Goal: Task Accomplishment & Management: Manage account settings

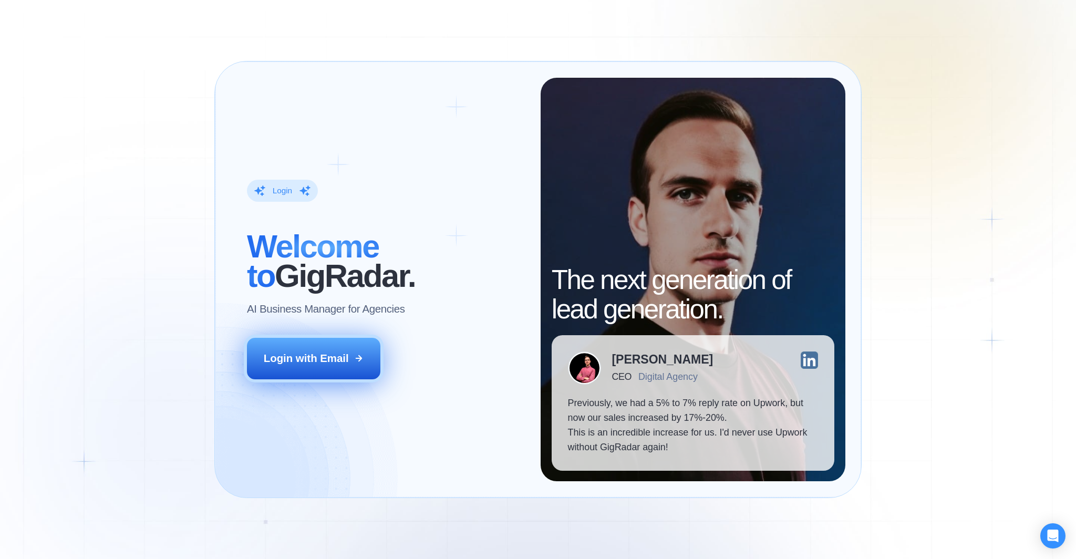
click at [328, 359] on div "Login with Email" at bounding box center [306, 358] width 85 height 15
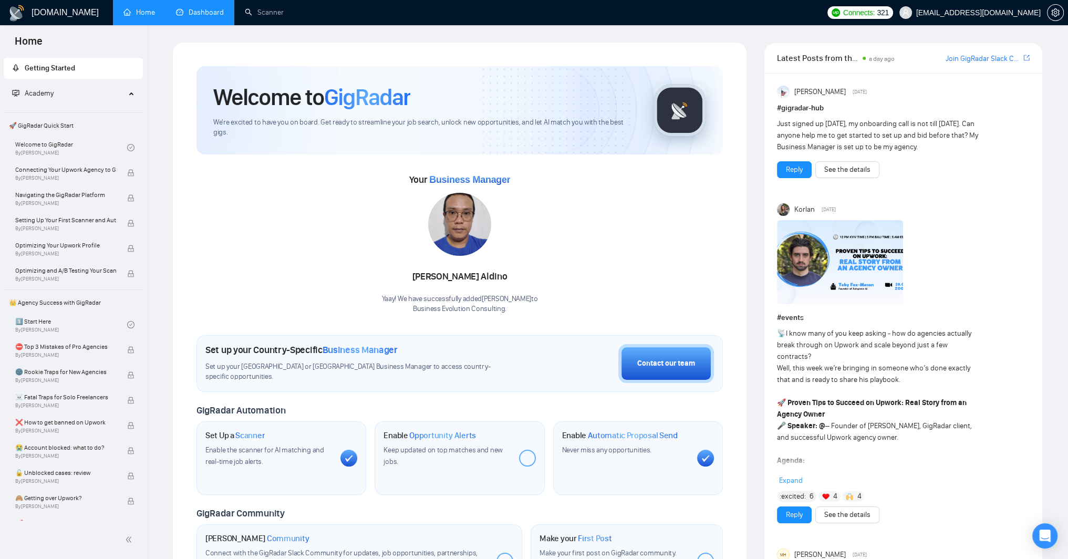
click at [196, 17] on link "Dashboard" at bounding box center [200, 12] width 48 height 9
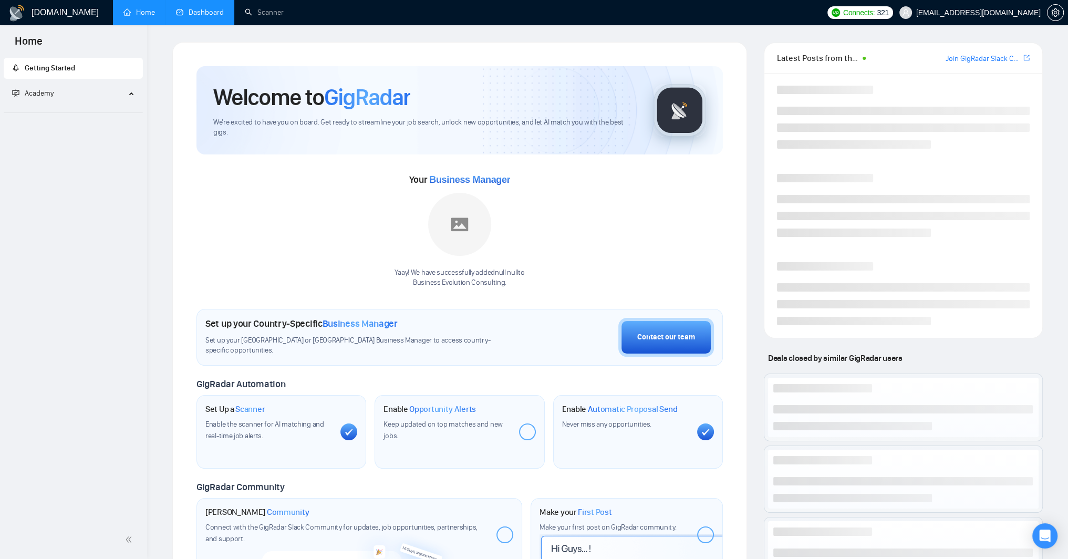
click at [197, 11] on link "Dashboard" at bounding box center [200, 12] width 48 height 9
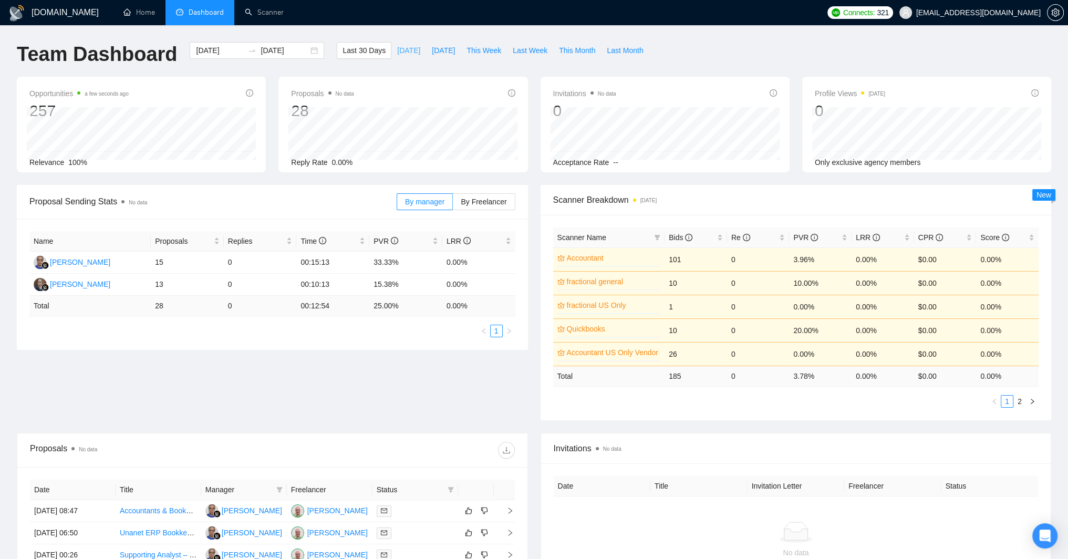
click at [397, 51] on span "[DATE]" at bounding box center [408, 51] width 23 height 12
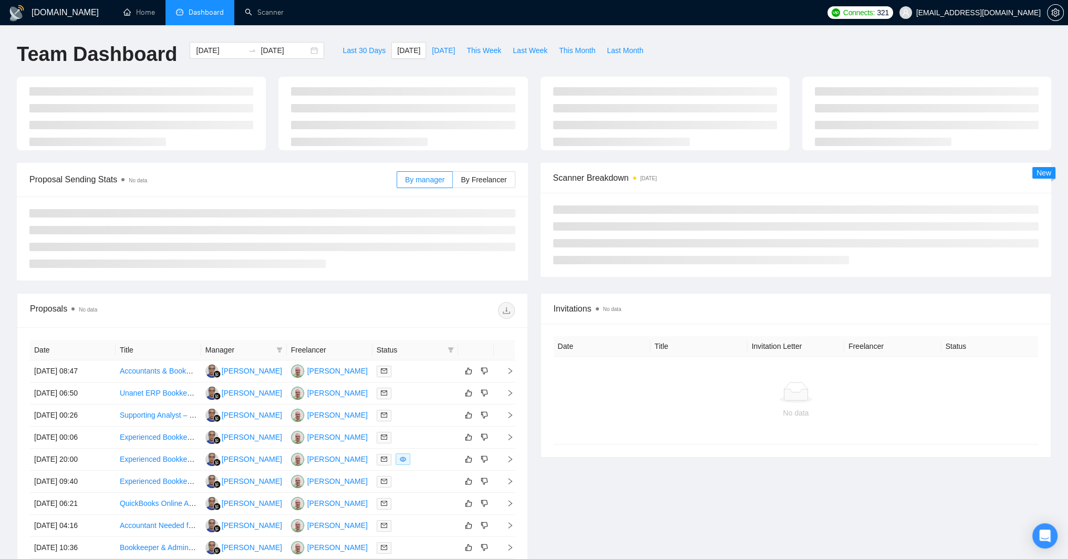
type input "[DATE]"
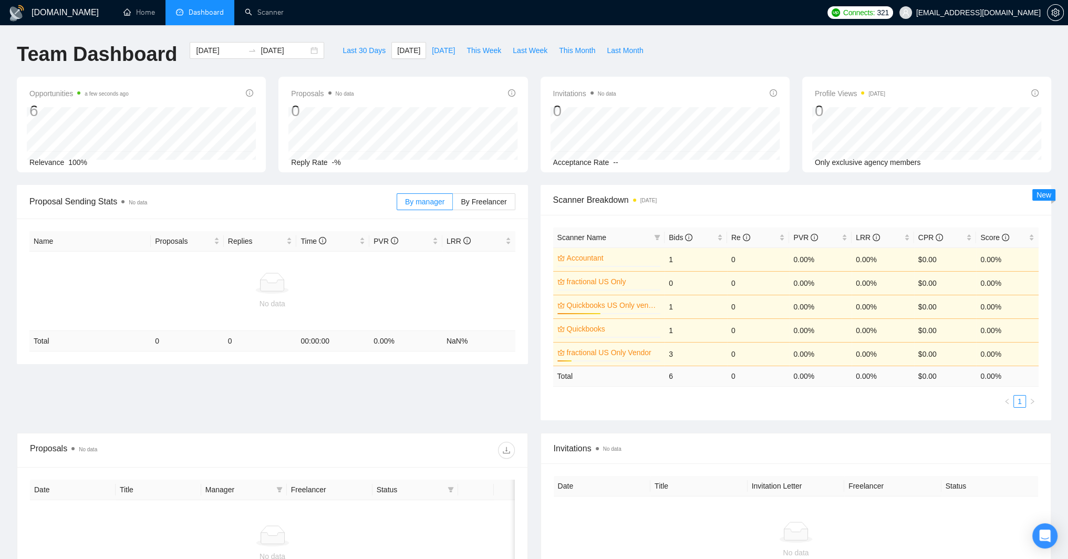
click at [404, 88] on div "Proposals No data 0" at bounding box center [403, 104] width 224 height 34
click at [57, 9] on h1 "[DOMAIN_NAME]" at bounding box center [65, 12] width 67 height 25
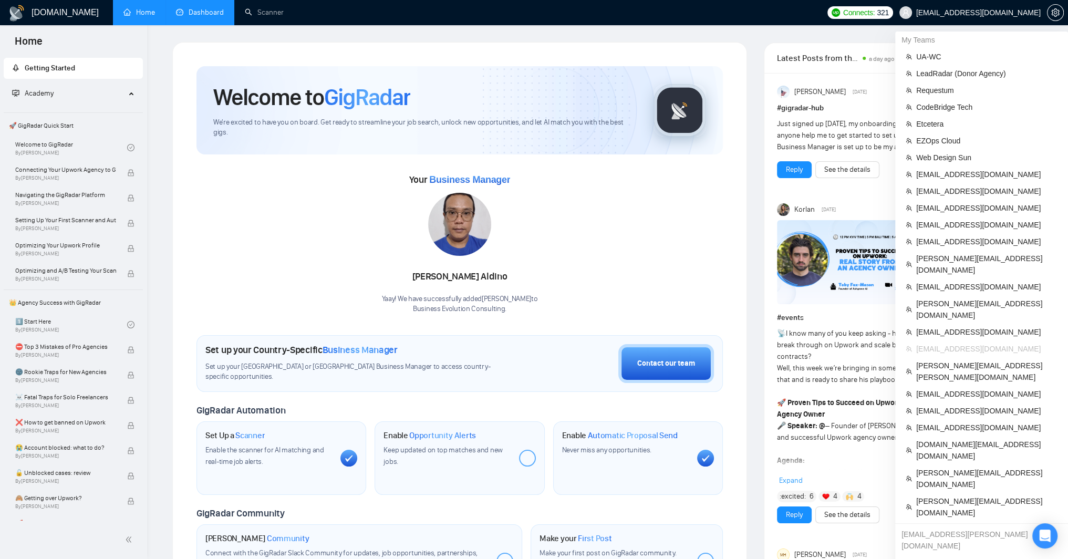
drag, startPoint x: 1042, startPoint y: 23, endPoint x: 1038, endPoint y: 14, distance: 9.7
click at [1038, 14] on span "[EMAIL_ADDRESS][DOMAIN_NAME]" at bounding box center [970, 13] width 154 height 34
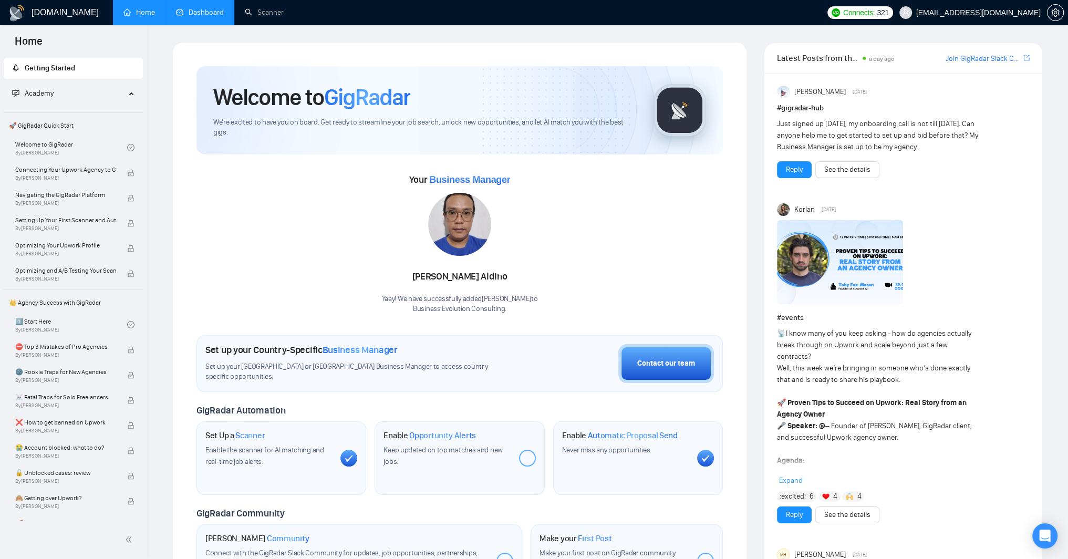
copy span "[EMAIL_ADDRESS][DOMAIN_NAME]"
click at [193, 8] on link "Dashboard" at bounding box center [200, 12] width 48 height 9
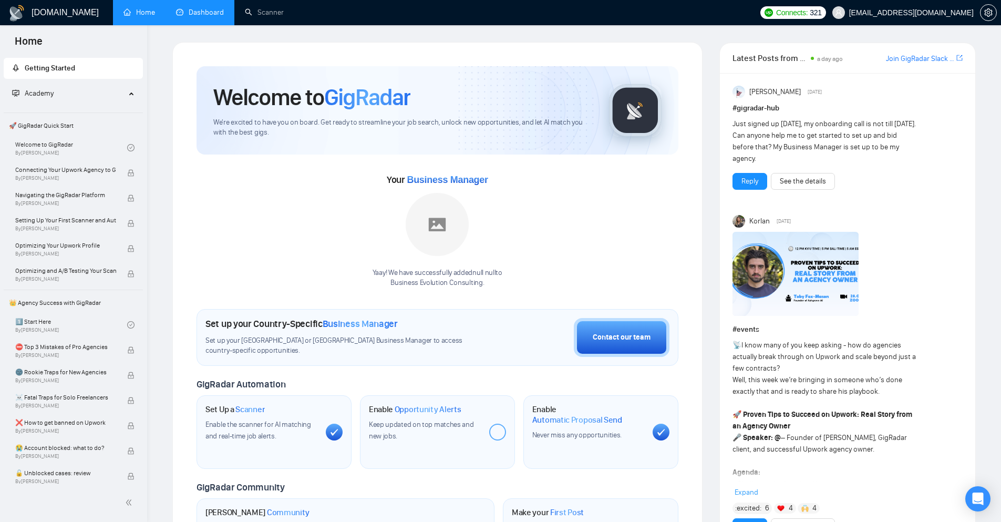
click at [187, 17] on link "Dashboard" at bounding box center [200, 12] width 48 height 9
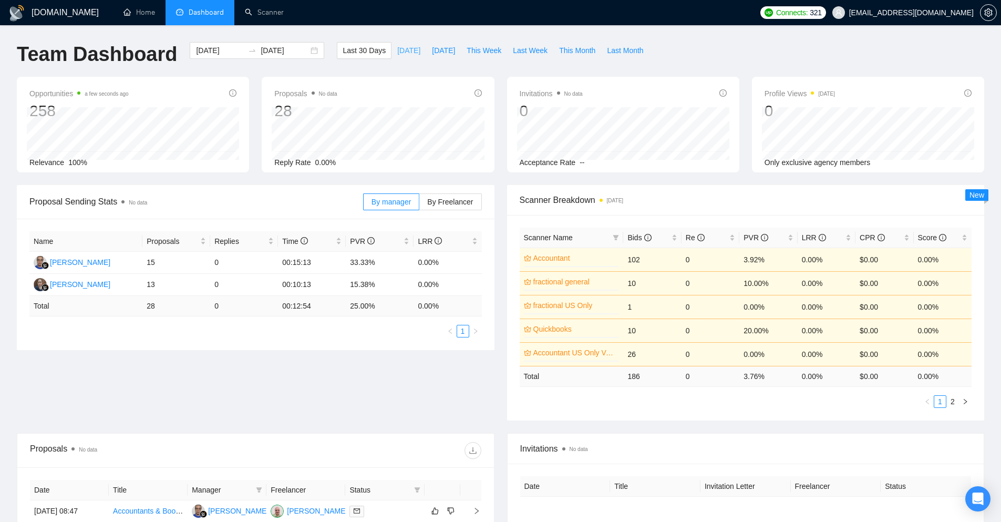
click at [397, 48] on span "[DATE]" at bounding box center [408, 51] width 23 height 12
type input "[DATE]"
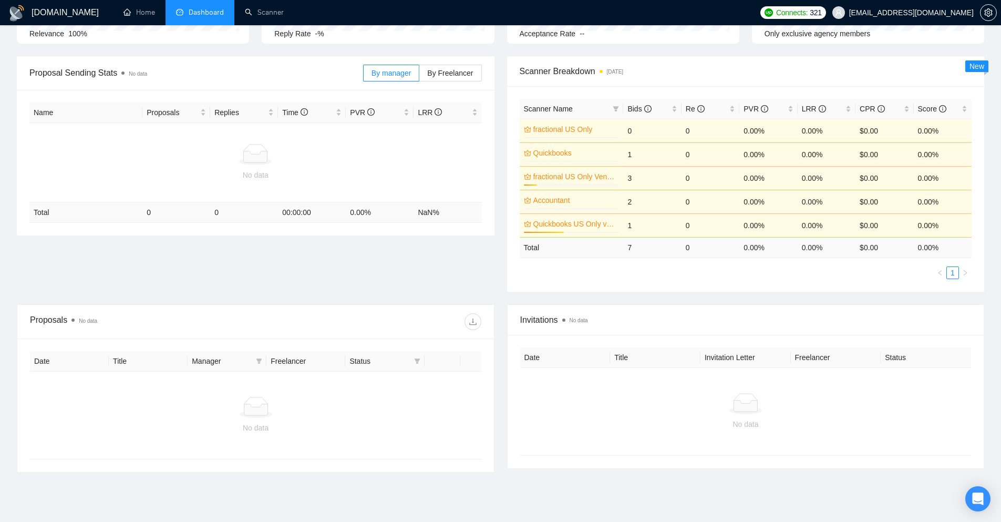
scroll to position [68, 0]
